Goal: Transaction & Acquisition: Purchase product/service

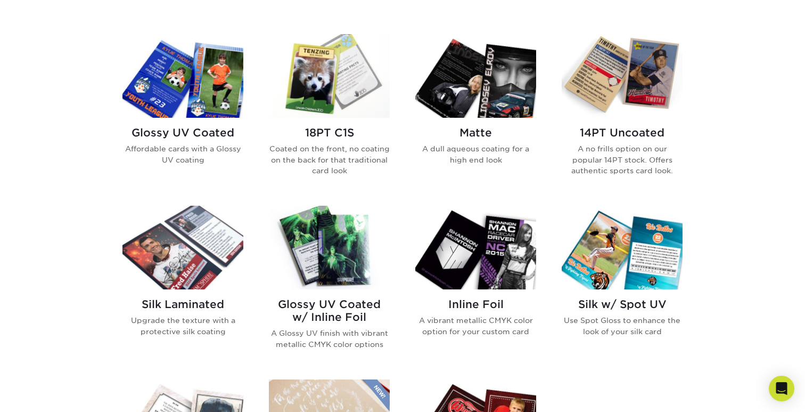
scroll to position [513, 0]
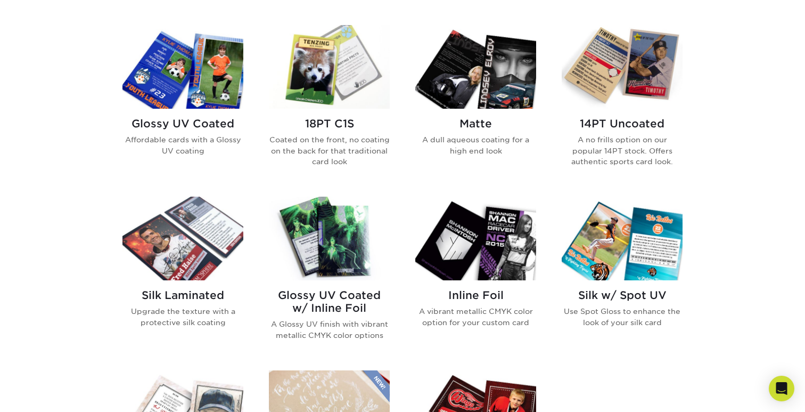
click at [328, 237] on img at bounding box center [329, 239] width 121 height 84
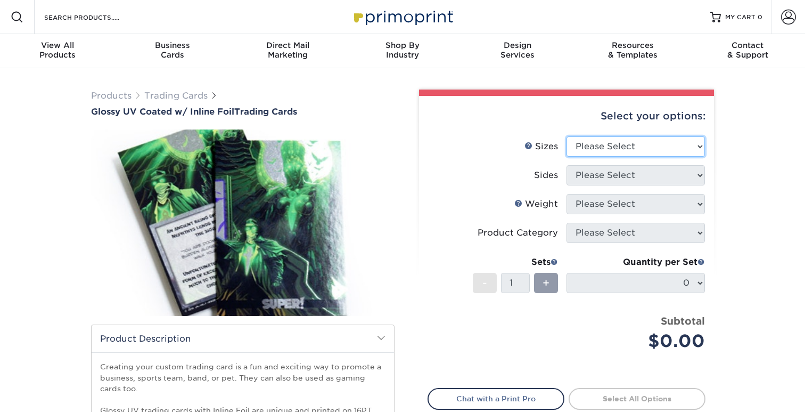
click at [627, 137] on select "Please Select 2.5" x 3.5"" at bounding box center [636, 146] width 138 height 20
select select "2.50x3.50"
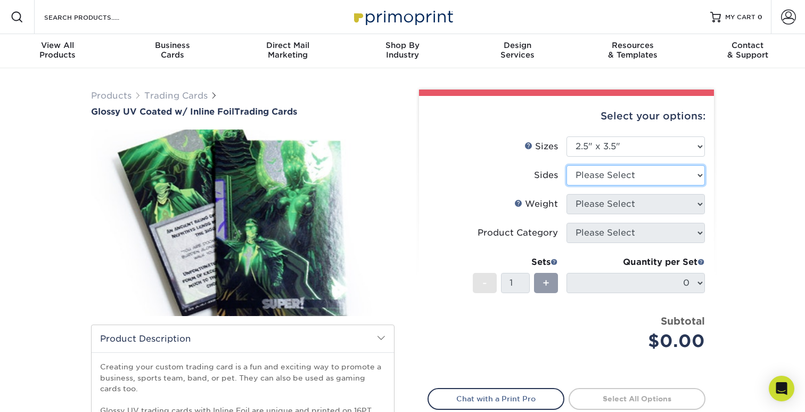
click at [631, 173] on select "Please Select Print Both Sides - Foil Back Only Print Both Sides - Foil Both Si…" at bounding box center [636, 175] width 138 height 20
select select "34527644-b4fd-4ffb-9092-1318eefcd9d9"
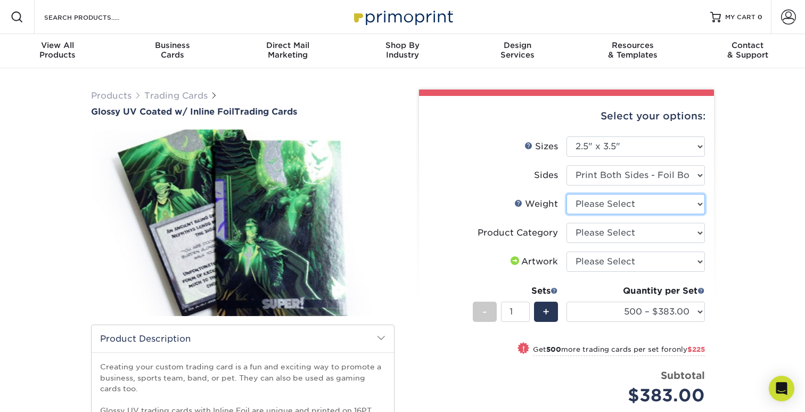
click at [656, 204] on select "Please Select 16PT" at bounding box center [636, 204] width 138 height 20
select select "16PT"
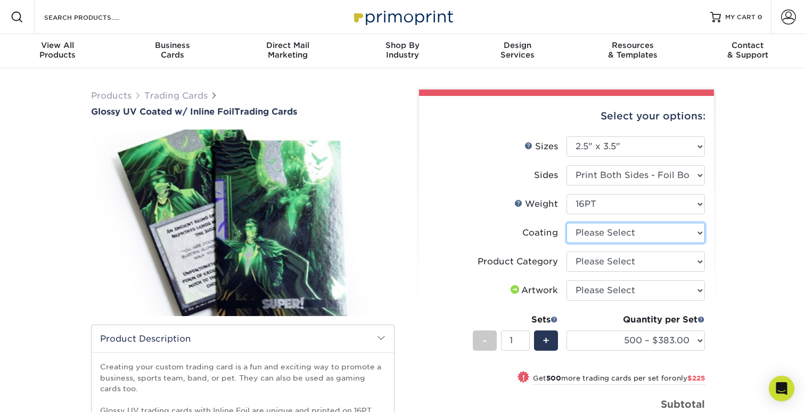
click at [634, 228] on select at bounding box center [636, 233] width 138 height 20
select select "ae367451-b2b8-45df-a344-0f05b6a12993"
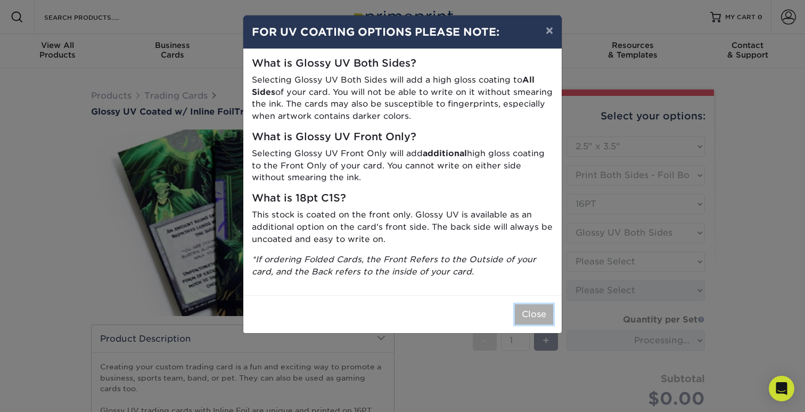
click at [537, 314] on button "Close" at bounding box center [534, 314] width 38 height 20
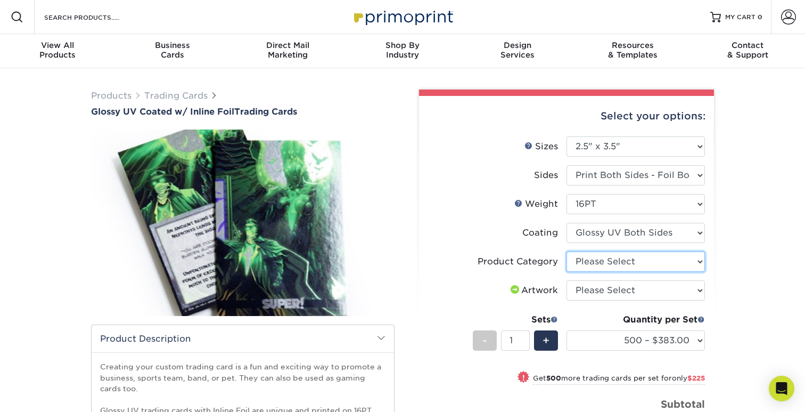
click at [619, 258] on select "Please Select Trading Cards" at bounding box center [636, 261] width 138 height 20
select select "c2f9bce9-36c2-409d-b101-c29d9d031e18"
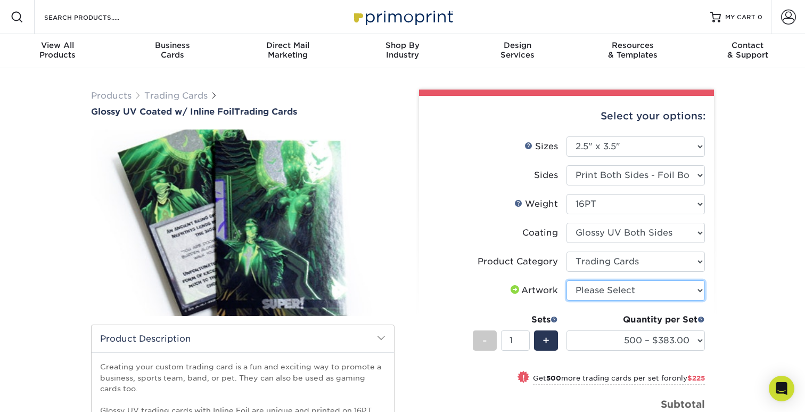
click at [655, 284] on select "Please Select I will upload files I need a design - $100" at bounding box center [636, 290] width 138 height 20
select select "upload"
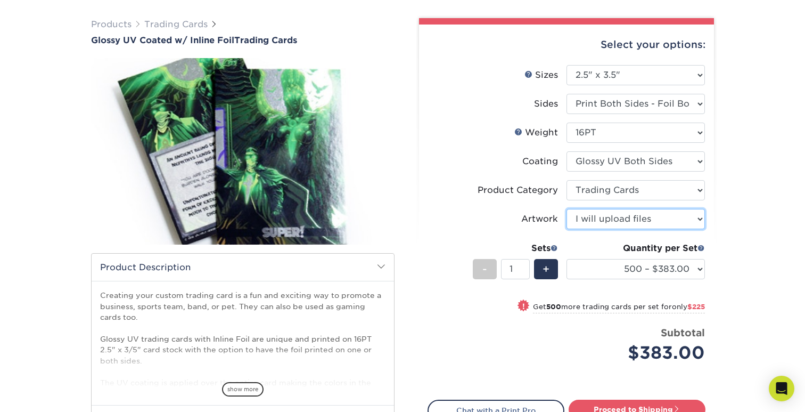
scroll to position [77, 0]
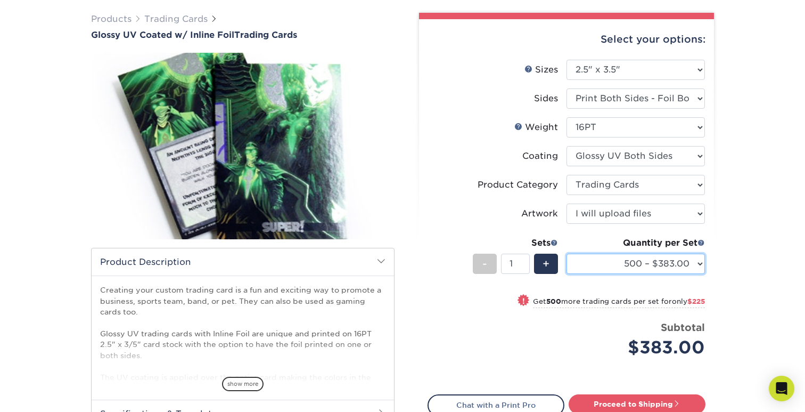
click at [668, 264] on select "500 – $383.00 1000 – $608.00 2500 – $883.00 5000 – $1252.00" at bounding box center [636, 264] width 138 height 20
click at [549, 266] on span "+" at bounding box center [546, 264] width 7 height 16
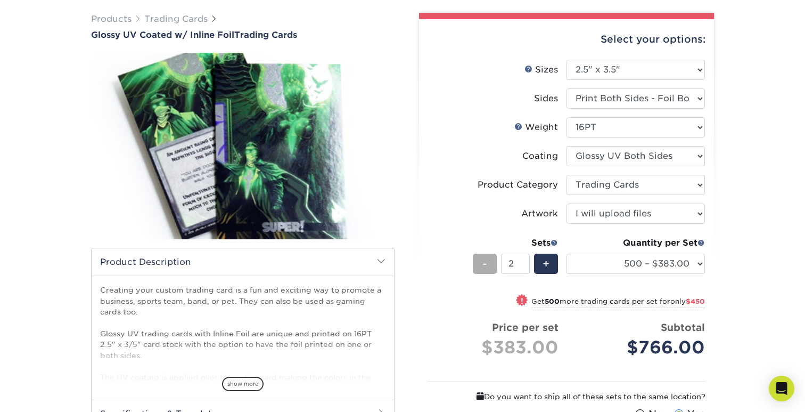
click at [477, 262] on div "-" at bounding box center [485, 264] width 24 height 20
type input "1"
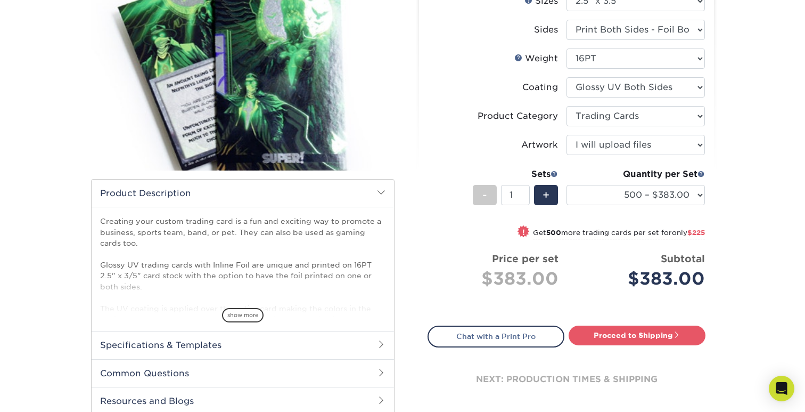
scroll to position [153, 0]
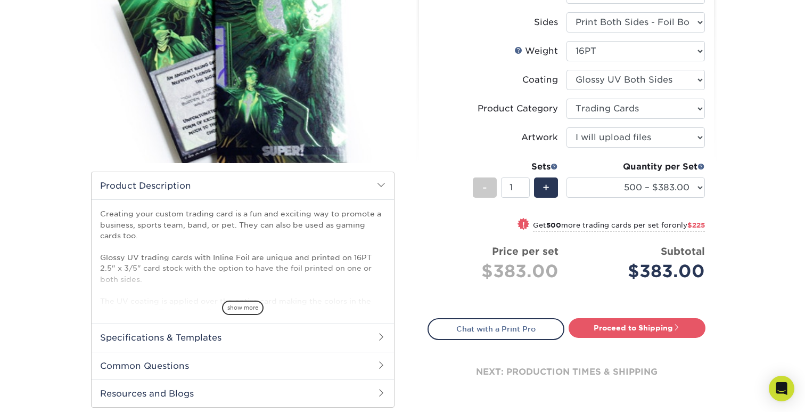
click at [243, 332] on h2 "Specifications & Templates" at bounding box center [243, 337] width 303 height 28
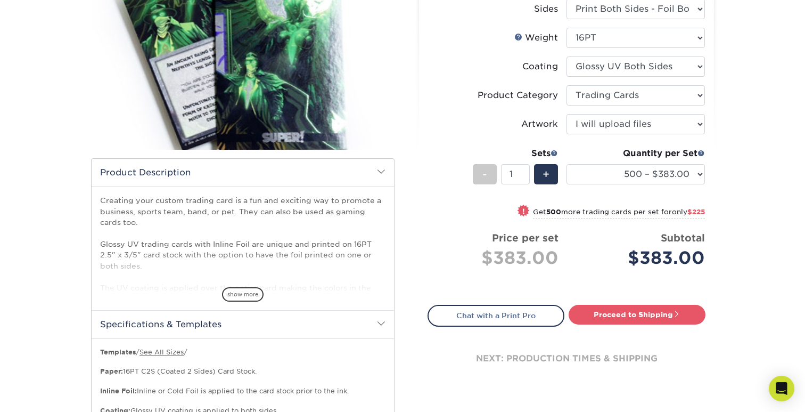
scroll to position [179, 0]
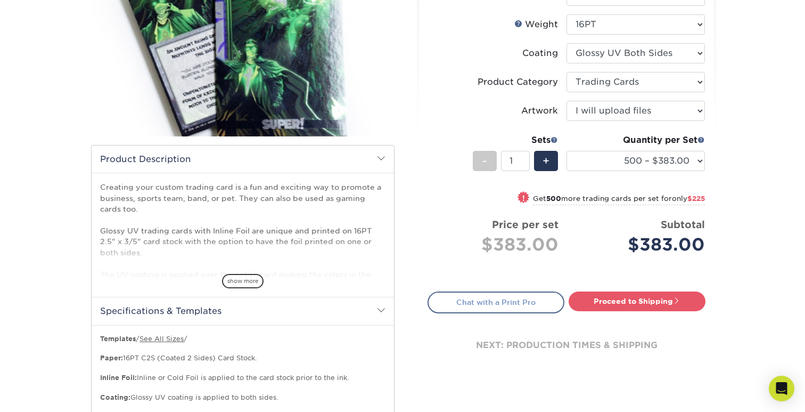
click at [506, 300] on link "Chat with a Print Pro" at bounding box center [496, 301] width 137 height 21
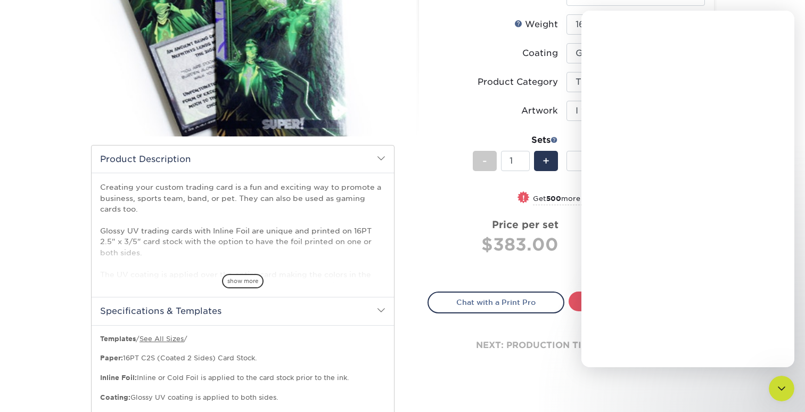
scroll to position [0, 0]
click at [783, 26] on div "Close" at bounding box center [778, 24] width 19 height 19
